Goal: Navigation & Orientation: Find specific page/section

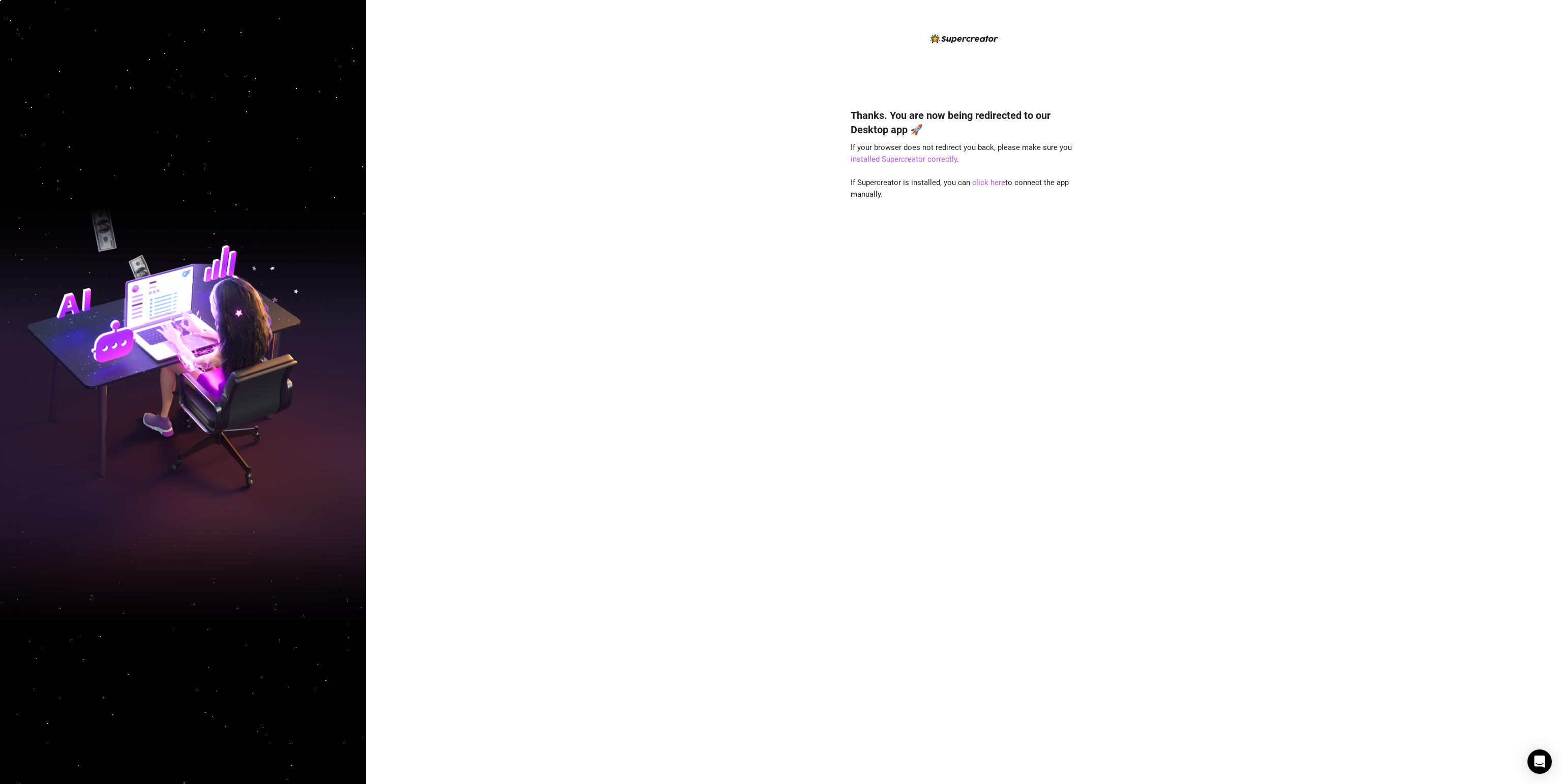
click at [223, 295] on img at bounding box center [183, 392] width 366 height 459
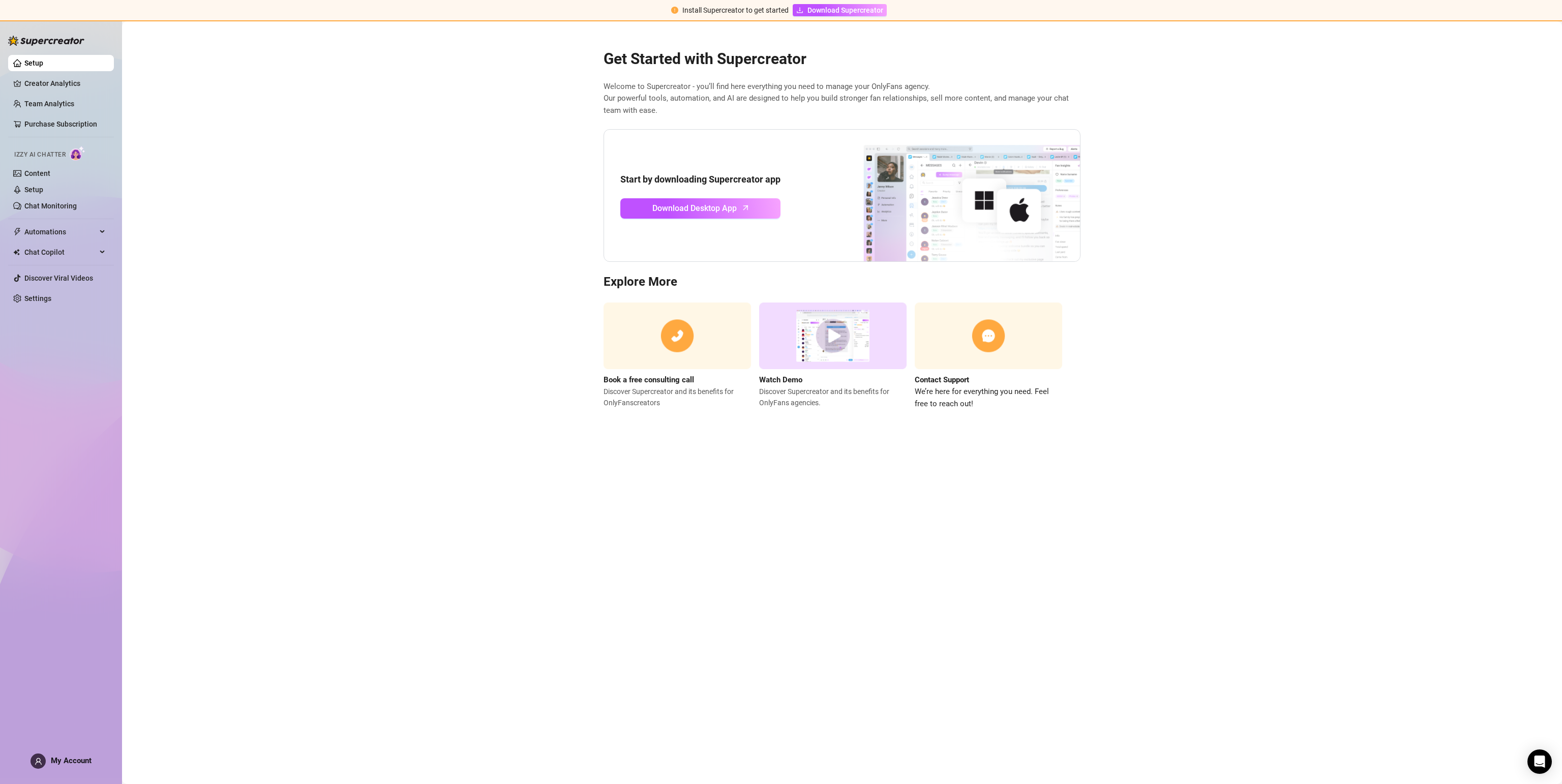
click at [432, 213] on main "Get Started with Supercreator Welcome to Supercreator - you’ll find here everyt…" at bounding box center [842, 403] width 1440 height 763
click at [67, 85] on link "Creator Analytics" at bounding box center [65, 83] width 81 height 16
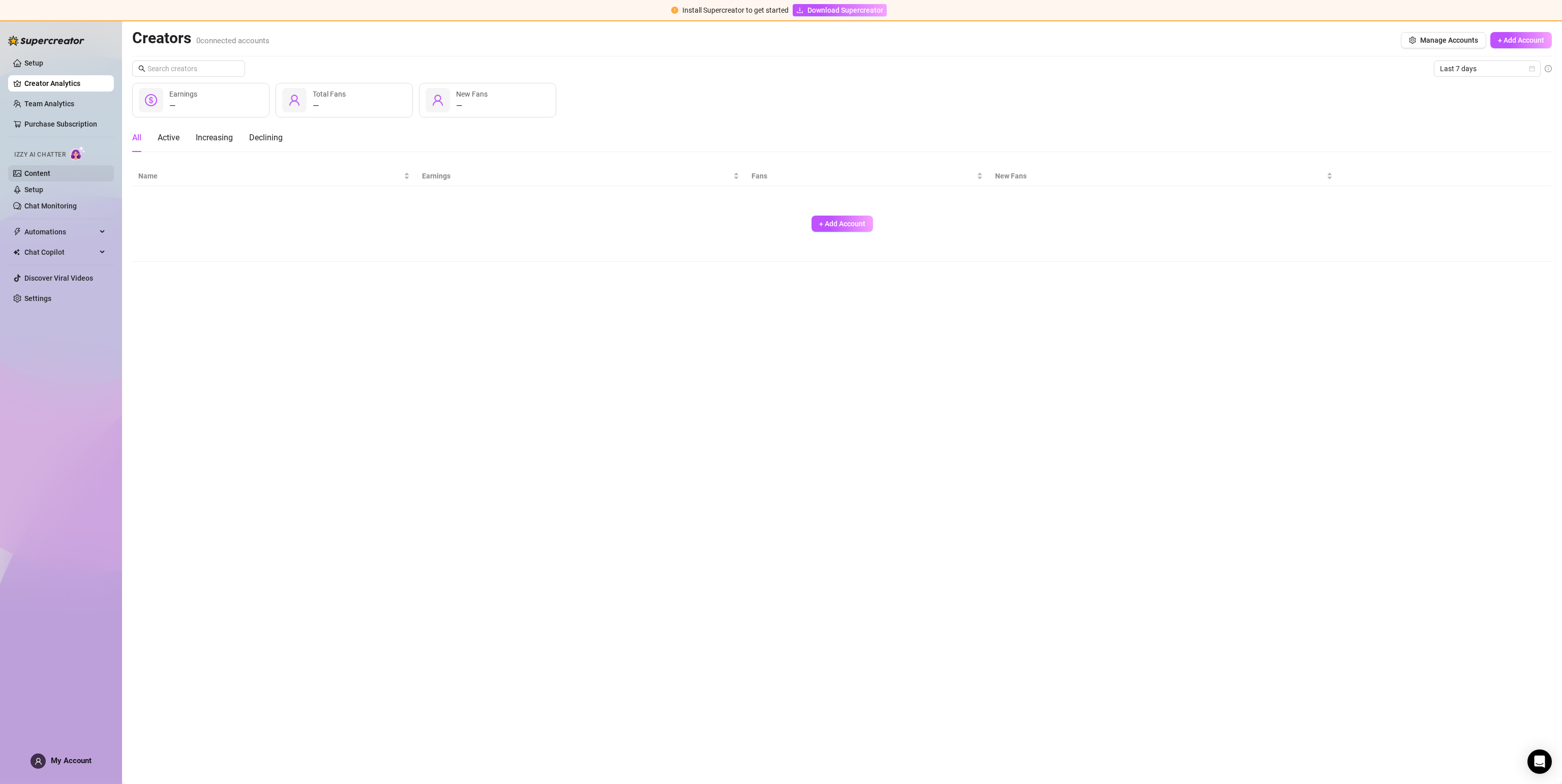
click at [44, 173] on link "Content" at bounding box center [37, 173] width 26 height 8
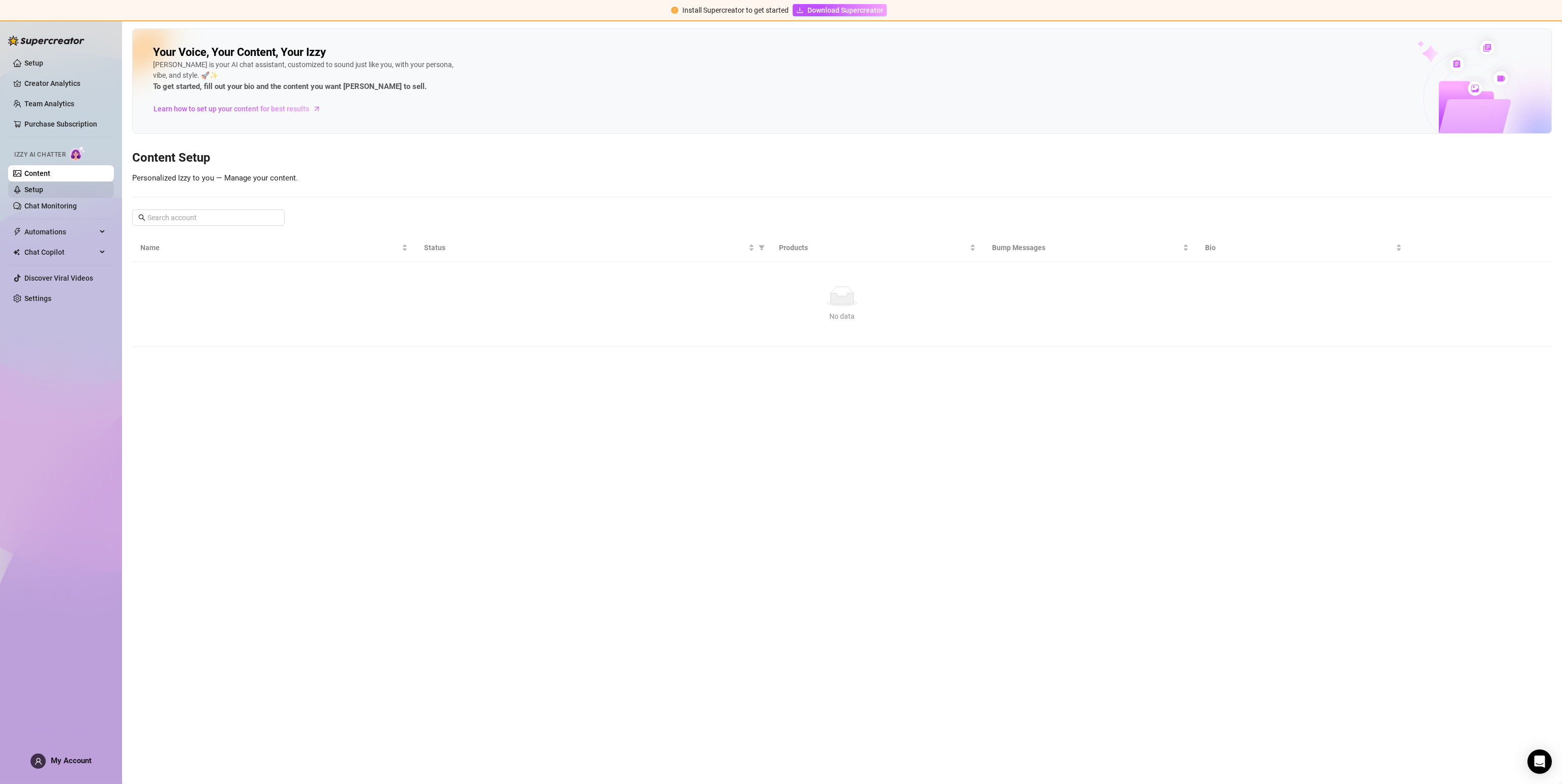
click at [39, 188] on link "Setup" at bounding box center [33, 189] width 19 height 8
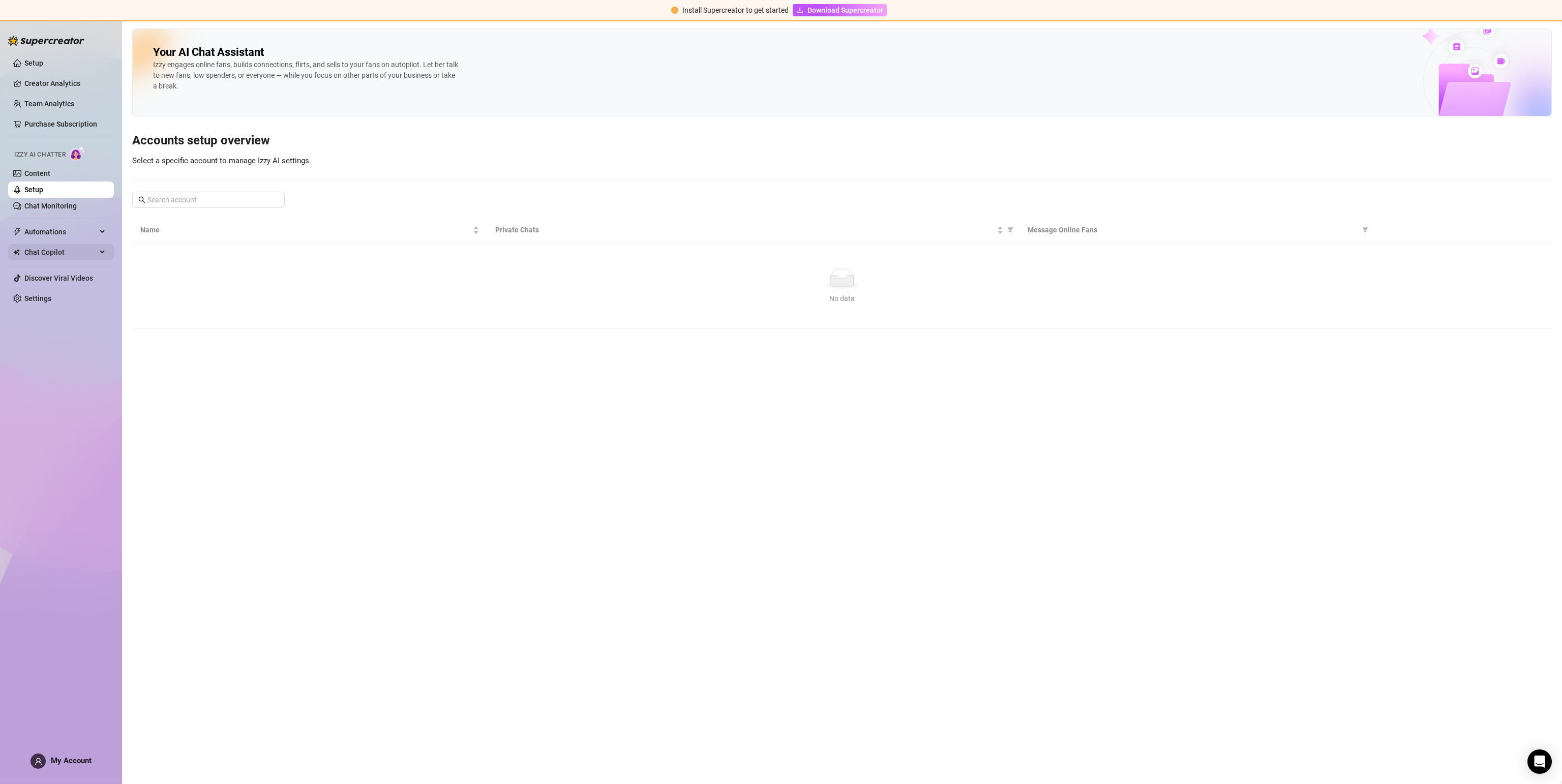
click at [57, 249] on span "Chat Copilot" at bounding box center [60, 252] width 72 height 16
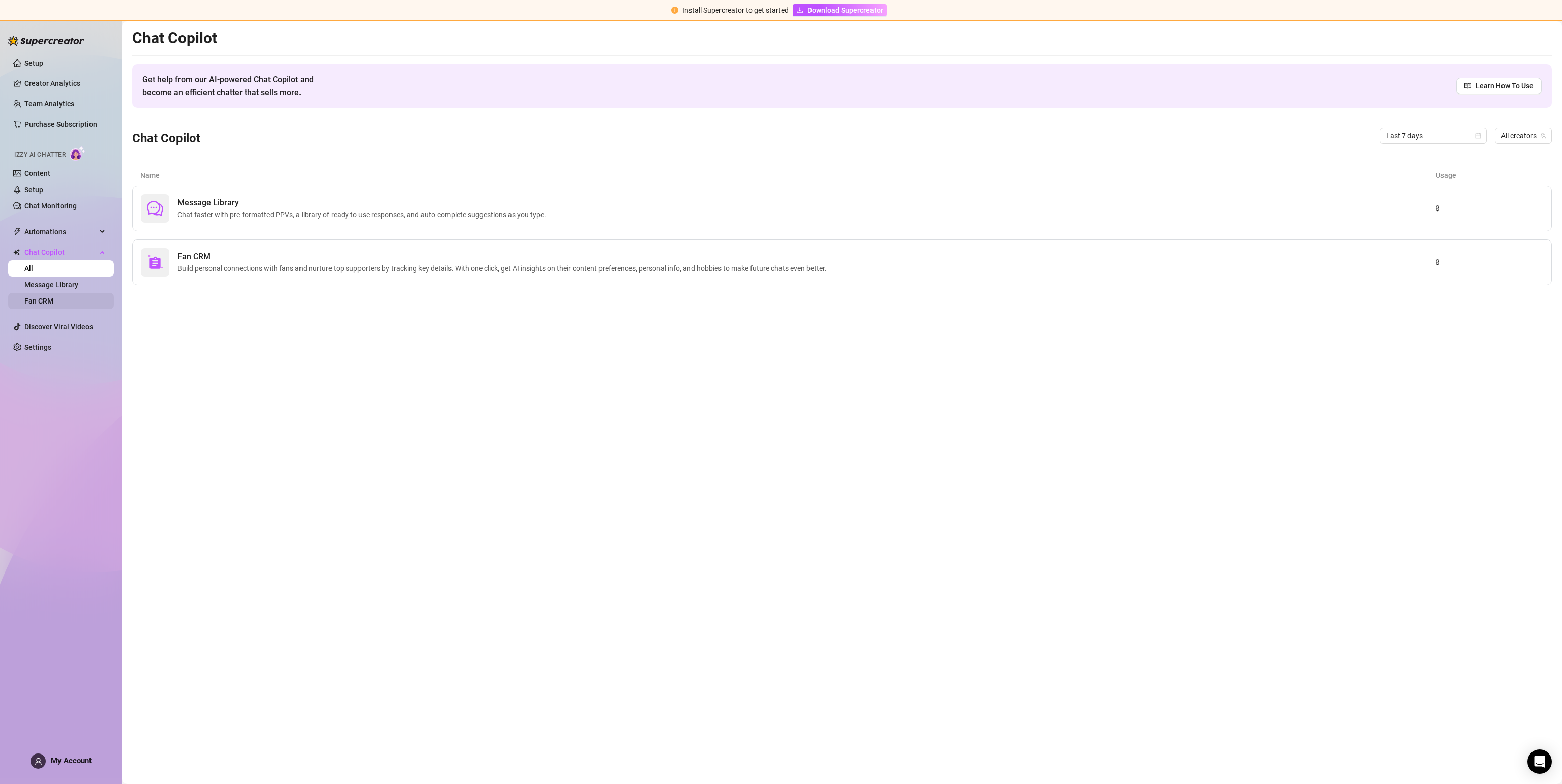
click at [45, 304] on link "Fan CRM" at bounding box center [39, 301] width 29 height 8
